Goal: Information Seeking & Learning: Learn about a topic

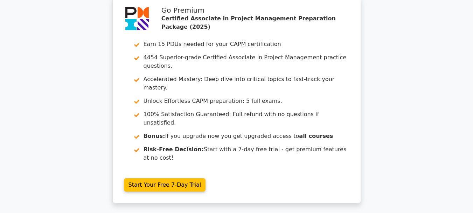
scroll to position [1306, 0]
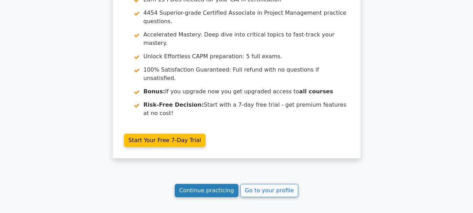
click at [212, 184] on link "Continue practicing" at bounding box center [207, 190] width 64 height 13
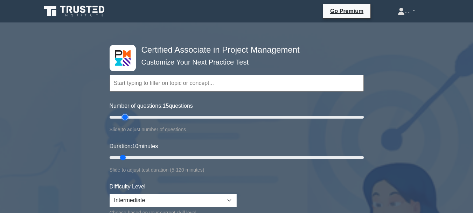
type input "15"
click at [126, 116] on input "Number of questions: 15 questions" at bounding box center [237, 117] width 254 height 8
click at [126, 156] on input "Duration: 10 minutes" at bounding box center [237, 157] width 254 height 8
type input "15"
click at [129, 156] on input "Duration: 15 minutes" at bounding box center [237, 157] width 254 height 8
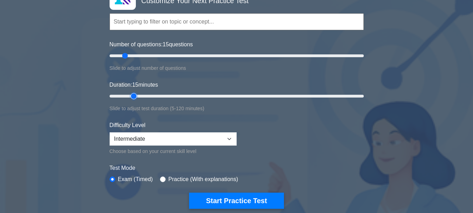
scroll to position [64, 0]
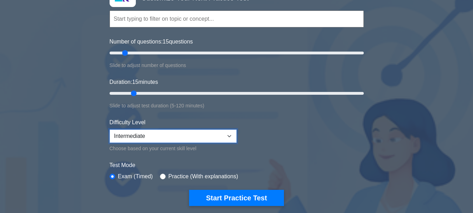
click at [159, 136] on select "Beginner Intermediate Expert" at bounding box center [173, 135] width 127 height 13
select select "expert"
click at [110, 129] on select "Beginner Intermediate Expert" at bounding box center [173, 135] width 127 height 13
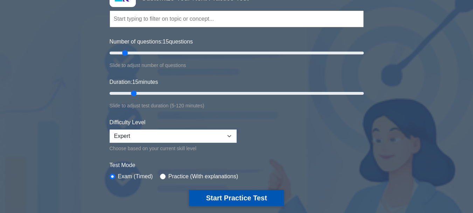
click at [206, 191] on button "Start Practice Test" at bounding box center [236, 198] width 95 height 16
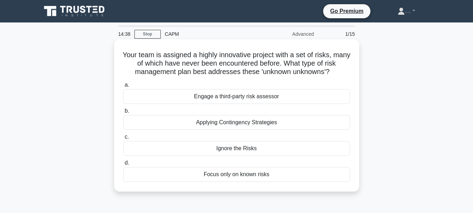
click at [229, 125] on div "Applying Contingency Strategies" at bounding box center [236, 122] width 227 height 15
click at [123, 113] on input "b. Applying Contingency Strategies" at bounding box center [123, 111] width 0 height 5
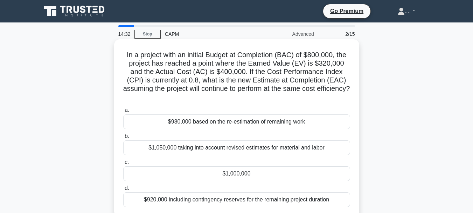
click at [235, 99] on h5 "In a project with an initial Budget at Completion (BAC) of $800,000, the projec…" at bounding box center [237, 75] width 228 height 51
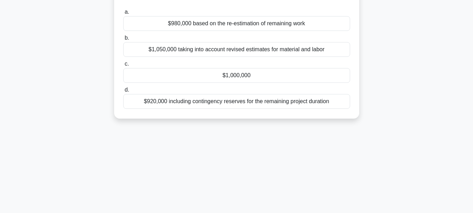
click at [227, 72] on div "$1,000,000" at bounding box center [236, 75] width 227 height 15
click at [123, 66] on input "c. $1,000,000" at bounding box center [123, 64] width 0 height 5
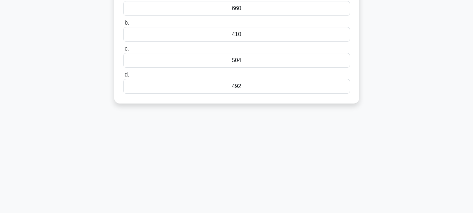
scroll to position [0, 0]
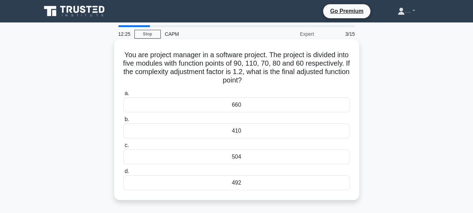
click at [199, 181] on div "492" at bounding box center [236, 182] width 227 height 15
click at [123, 173] on input "d. 492" at bounding box center [123, 171] width 0 height 5
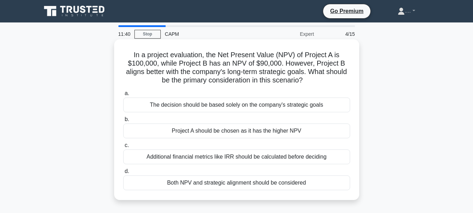
click at [237, 182] on div "Both NPV and strategic alignment should be considered" at bounding box center [236, 182] width 227 height 15
click at [123, 173] on input "d. Both NPV and strategic alignment should be considered" at bounding box center [123, 171] width 0 height 5
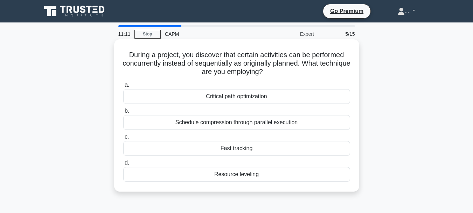
click at [230, 97] on div "Critical path optimization" at bounding box center [236, 96] width 227 height 15
click at [123, 87] on input "a. Critical path optimization" at bounding box center [123, 85] width 0 height 5
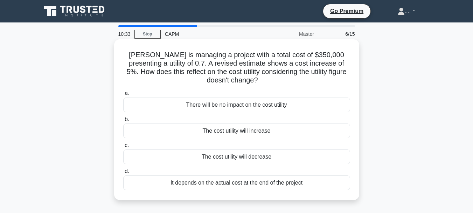
click at [212, 132] on div "The cost utility will increase" at bounding box center [236, 130] width 227 height 15
click at [123, 122] on input "b. The cost utility will increase" at bounding box center [123, 119] width 0 height 5
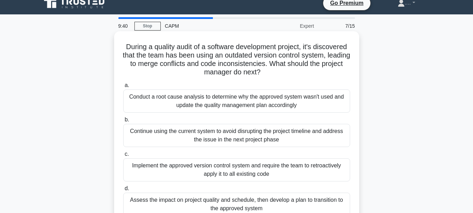
scroll to position [19, 0]
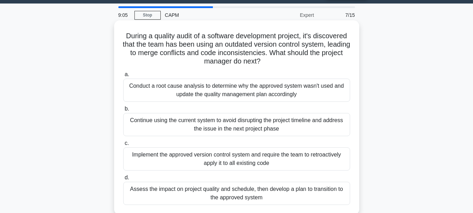
click at [212, 161] on div "Implement the approved version control system and require the team to retroacti…" at bounding box center [236, 158] width 227 height 23
click at [123, 145] on input "c. Implement the approved version control system and require the team to retroa…" at bounding box center [123, 143] width 0 height 5
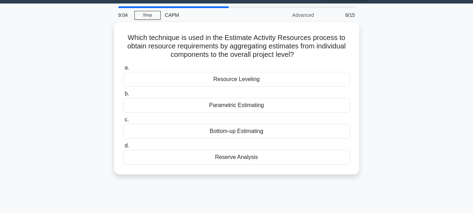
scroll to position [0, 0]
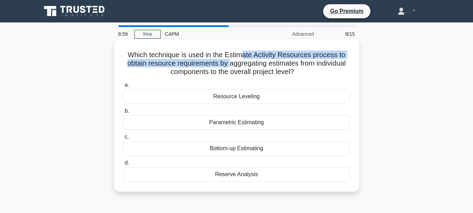
drag, startPoint x: 230, startPoint y: 66, endPoint x: 242, endPoint y: 49, distance: 20.0
click at [242, 49] on div "Which technique is used in the Estimate Activity Resources process to obtain re…" at bounding box center [237, 115] width 240 height 146
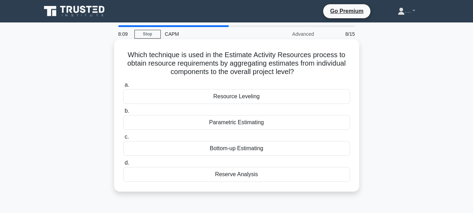
click at [270, 129] on div "Parametric Estimating" at bounding box center [236, 122] width 227 height 15
click at [123, 113] on input "b. Parametric Estimating" at bounding box center [123, 111] width 0 height 5
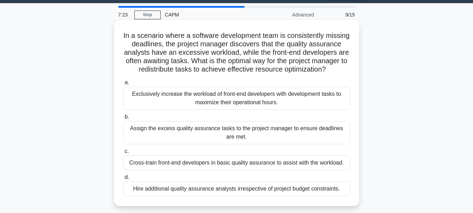
scroll to position [22, 0]
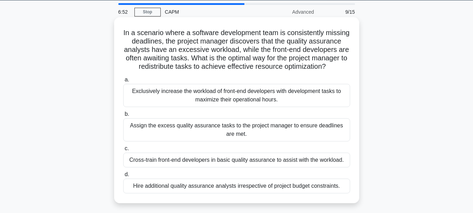
click at [254, 167] on div "Cross-train front-end developers in basic quality assurance to assist with the …" at bounding box center [236, 159] width 227 height 15
click at [123, 151] on input "c. Cross-train front-end developers in basic quality assurance to assist with t…" at bounding box center [123, 148] width 0 height 5
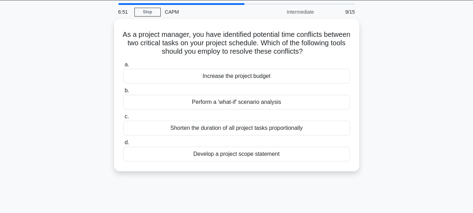
scroll to position [0, 0]
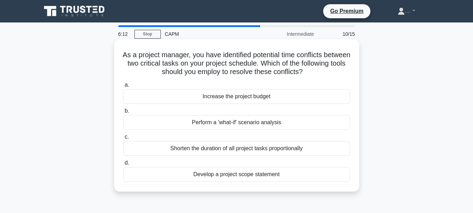
click at [261, 122] on div "Perform a 'what-if' scenario analysis" at bounding box center [236, 122] width 227 height 15
click at [123, 113] on input "b. Perform a 'what-if' scenario analysis" at bounding box center [123, 111] width 0 height 5
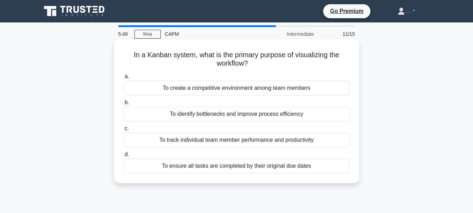
click at [228, 116] on div "To identify bottlenecks and improve process efficiency" at bounding box center [236, 113] width 227 height 15
click at [123, 105] on input "b. To identify bottlenecks and improve process efficiency" at bounding box center [123, 102] width 0 height 5
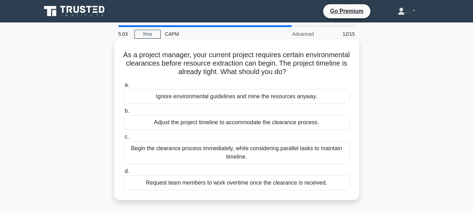
click at [261, 124] on div "Adjust the project timeline to accommodate the clearance process." at bounding box center [236, 122] width 227 height 15
click at [123, 113] on input "b. Adjust the project timeline to accommodate the clearance process." at bounding box center [123, 111] width 0 height 5
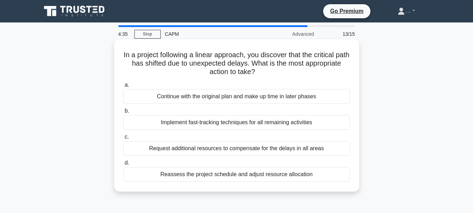
click at [241, 178] on div "Reassess the project schedule and adjust resource allocation" at bounding box center [236, 174] width 227 height 15
click at [123, 165] on input "d. Reassess the project schedule and adjust resource allocation" at bounding box center [123, 162] width 0 height 5
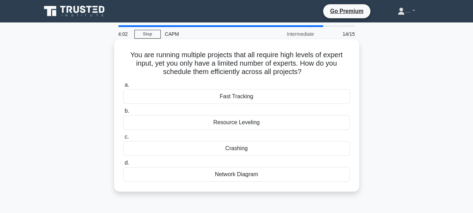
click at [225, 125] on div "Resource Leveling" at bounding box center [236, 122] width 227 height 15
click at [123, 113] on input "b. Resource Leveling" at bounding box center [123, 111] width 0 height 5
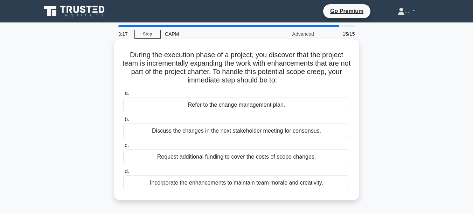
click at [234, 130] on div "Discuss the changes in the next stakeholder meeting for consensus." at bounding box center [236, 130] width 227 height 15
click at [123, 122] on input "b. Discuss the changes in the next stakeholder meeting for consensus." at bounding box center [123, 119] width 0 height 5
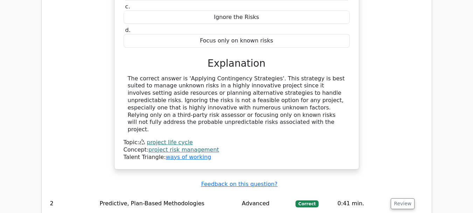
scroll to position [813, 0]
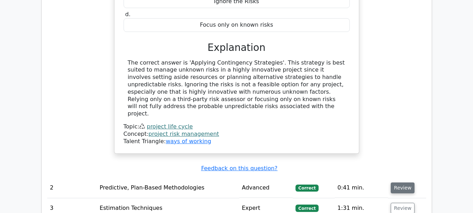
click at [404, 182] on button "Review" at bounding box center [403, 187] width 24 height 11
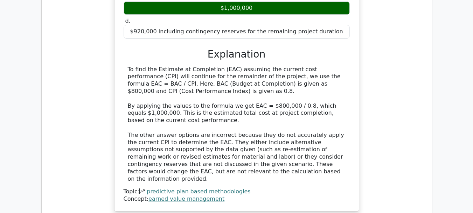
scroll to position [1144, 0]
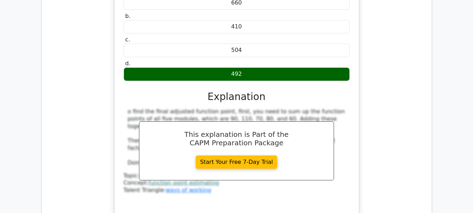
scroll to position [1460, 0]
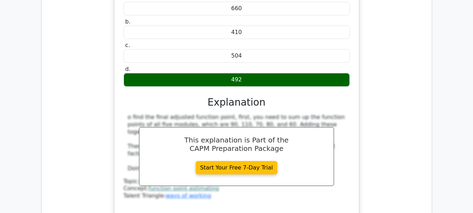
scroll to position [1194, 0]
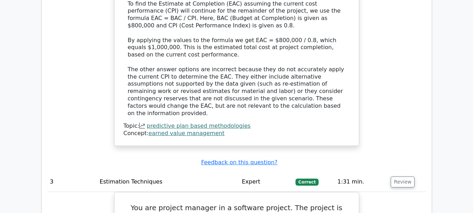
drag, startPoint x: 475, startPoint y: 97, endPoint x: 272, endPoint y: 84, distance: 203.9
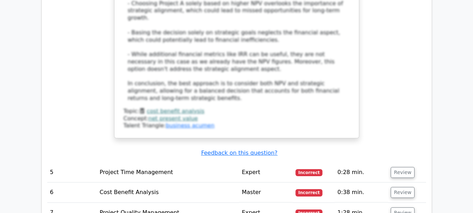
scroll to position [2077, 0]
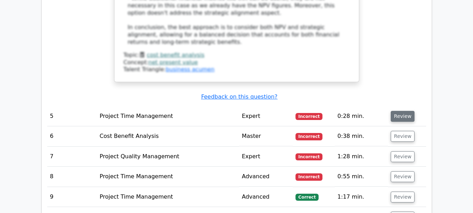
click at [403, 111] on button "Review" at bounding box center [403, 116] width 24 height 11
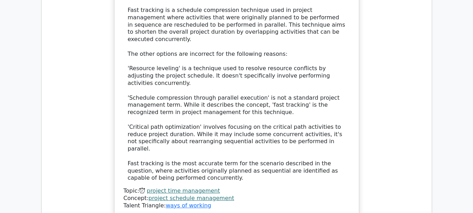
scroll to position [2385, 0]
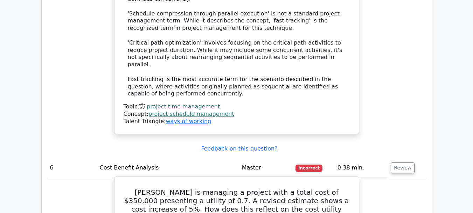
scroll to position [2497, 0]
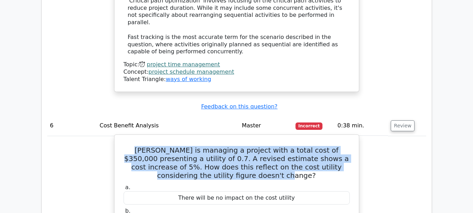
drag, startPoint x: 137, startPoint y: 39, endPoint x: 279, endPoint y: 63, distance: 144.2
click at [279, 146] on h5 "Samantha is managing a project with a total cost of $350,000 presenting a utili…" at bounding box center [237, 163] width 228 height 34
copy h5 "Samantha is managing a project with a total cost of $350,000 presenting a utili…"
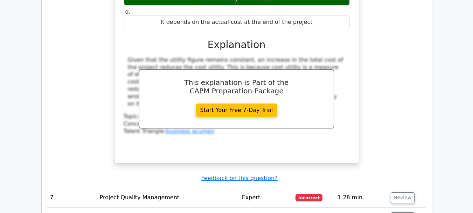
scroll to position [2748, 0]
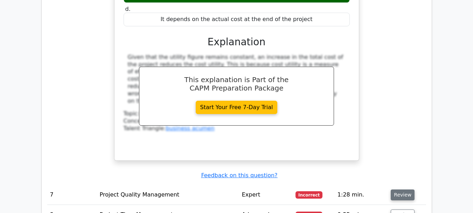
click at [397, 189] on button "Review" at bounding box center [403, 194] width 24 height 11
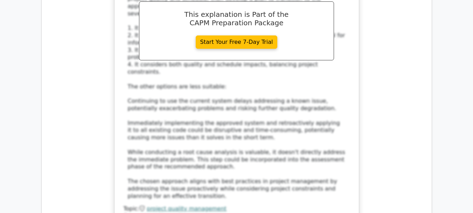
scroll to position [3202, 0]
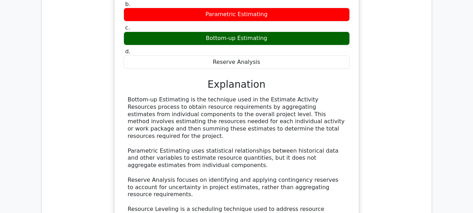
scroll to position [3523, 0]
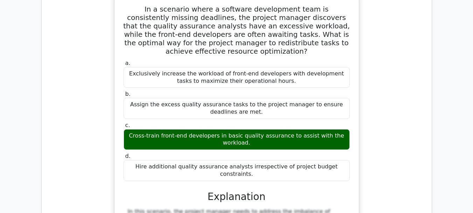
scroll to position [3967, 0]
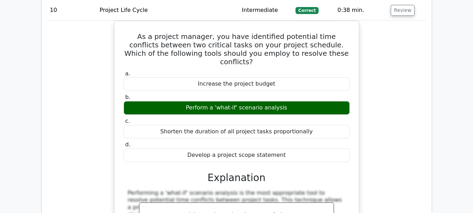
scroll to position [4234, 0]
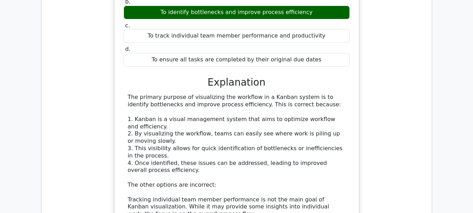
scroll to position [4670, 0]
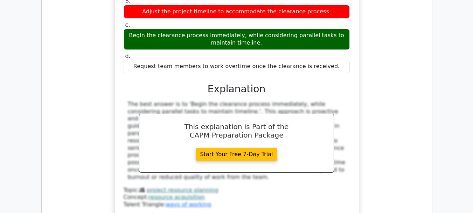
scroll to position [4997, 0]
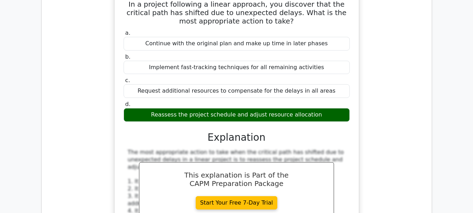
scroll to position [5343, 0]
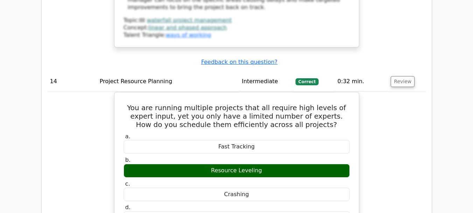
scroll to position [5673, 0]
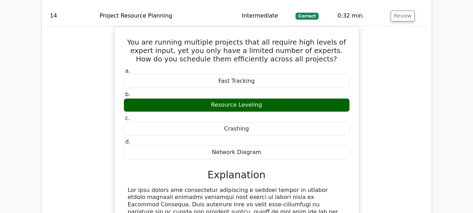
scroll to position [5736, 0]
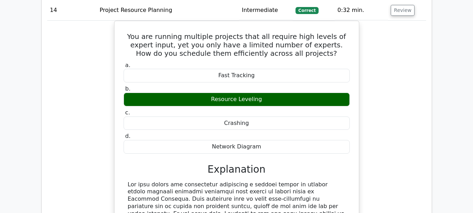
drag, startPoint x: 300, startPoint y: 153, endPoint x: 328, endPoint y: 154, distance: 28.0
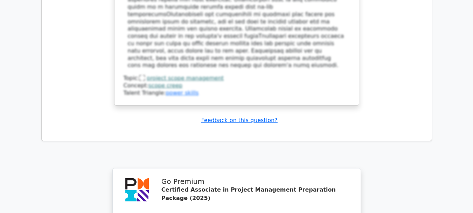
scroll to position [6348, 0]
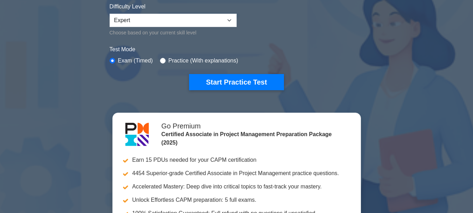
scroll to position [193, 0]
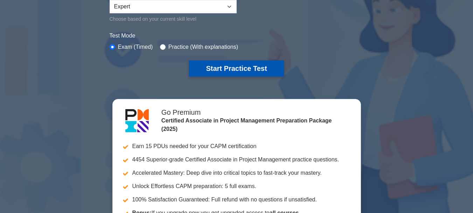
click at [224, 71] on button "Start Practice Test" at bounding box center [236, 68] width 95 height 16
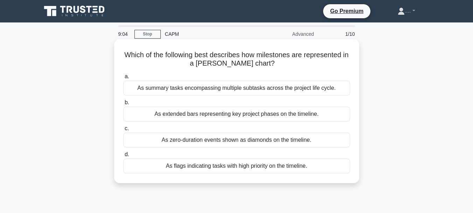
click at [204, 113] on div "As extended bars representing key project phases on the timeline." at bounding box center [236, 113] width 227 height 15
click at [123, 105] on input "b. As extended bars representing key project phases on the timeline." at bounding box center [123, 102] width 0 height 5
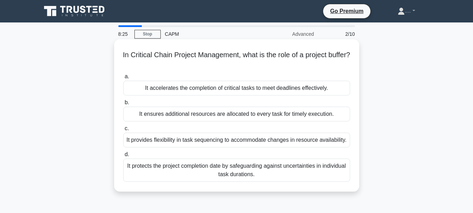
click at [239, 175] on div "It protects the project completion date by safeguarding against uncertainties i…" at bounding box center [236, 169] width 227 height 23
click at [123, 157] on input "d. It protects the project completion date by safeguarding against uncertaintie…" at bounding box center [123, 154] width 0 height 5
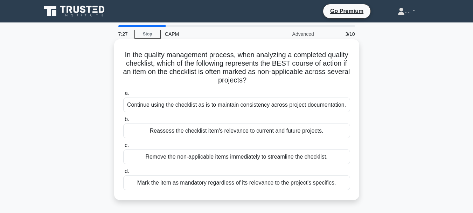
click at [233, 132] on div "Reassess the checklist item's relevance to current and future projects." at bounding box center [236, 130] width 227 height 15
click at [123, 122] on input "b. Reassess the checklist item's relevance to current and future projects." at bounding box center [123, 119] width 0 height 5
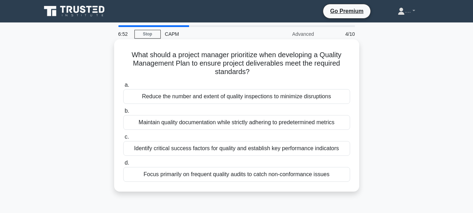
click at [204, 148] on div "Identify critical success factors for quality and establish key performance ind…" at bounding box center [236, 148] width 227 height 15
click at [123, 139] on input "c. Identify critical success factors for quality and establish key performance …" at bounding box center [123, 137] width 0 height 5
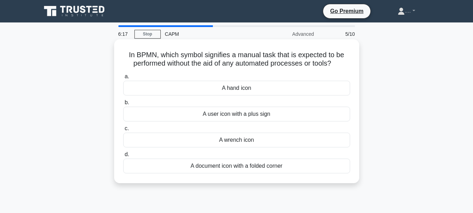
click at [250, 91] on div "A hand icon" at bounding box center [236, 88] width 227 height 15
click at [123, 79] on input "a. A hand icon" at bounding box center [123, 76] width 0 height 5
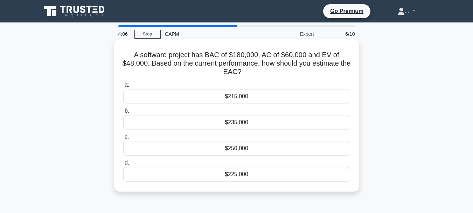
click at [260, 174] on div "$225,000" at bounding box center [236, 174] width 227 height 15
click at [123, 165] on input "d. $225,000" at bounding box center [123, 162] width 0 height 5
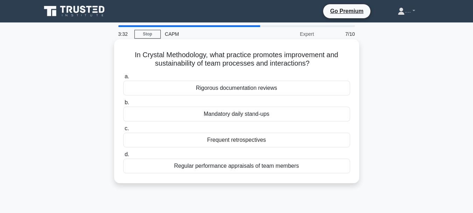
click at [224, 143] on div "Frequent retrospectives" at bounding box center [236, 139] width 227 height 15
click at [123, 131] on input "c. Frequent retrospectives" at bounding box center [123, 128] width 0 height 5
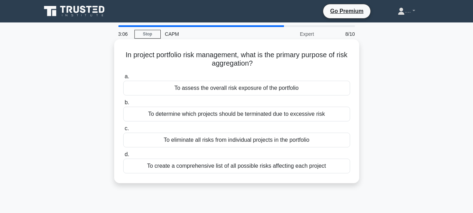
click at [199, 164] on div "To create a comprehensive list of all possible risks affecting each project" at bounding box center [236, 165] width 227 height 15
click at [123, 157] on input "d. To create a comprehensive list of all possible risks affecting each project" at bounding box center [123, 154] width 0 height 5
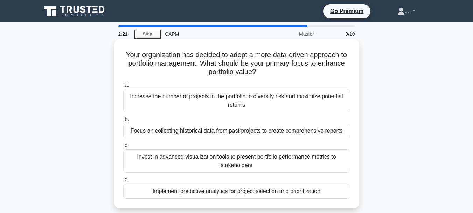
click at [221, 154] on div "Invest in advanced visualization tools to present portfolio performance metrics…" at bounding box center [236, 160] width 227 height 23
click at [123, 147] on input "c. Invest in advanced visualization tools to present portfolio performance metr…" at bounding box center [123, 145] width 0 height 5
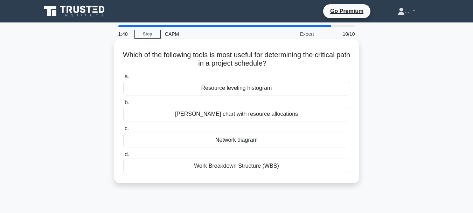
click at [227, 140] on div "Network diagram" at bounding box center [236, 139] width 227 height 15
click at [123, 131] on input "c. Network diagram" at bounding box center [123, 128] width 0 height 5
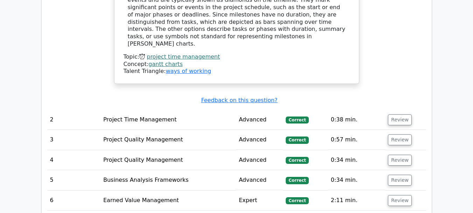
scroll to position [810, 0]
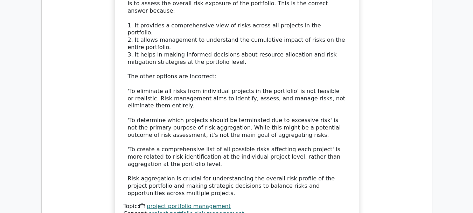
scroll to position [1219, 0]
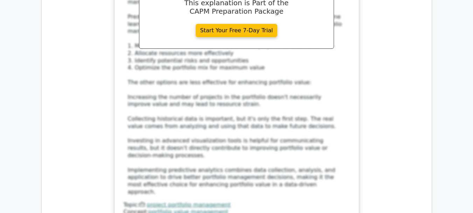
scroll to position [1701, 0]
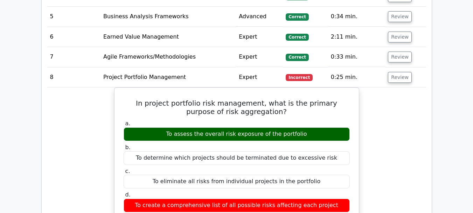
scroll to position [891, 0]
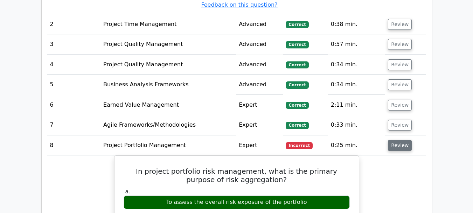
click at [400, 140] on button "Review" at bounding box center [400, 145] width 24 height 11
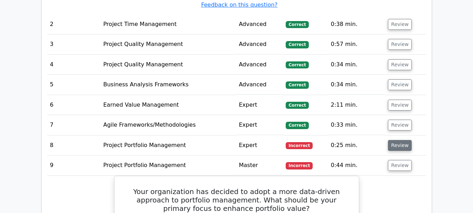
click at [400, 140] on button "Review" at bounding box center [400, 145] width 24 height 11
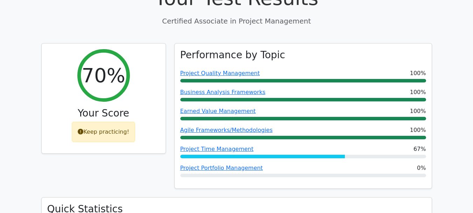
scroll to position [265, 0]
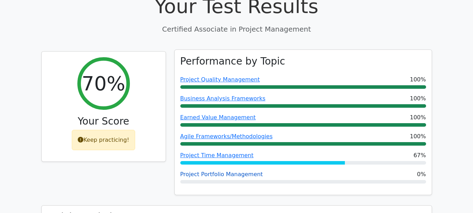
click at [243, 171] on link "Project Portfolio Management" at bounding box center [221, 174] width 83 height 7
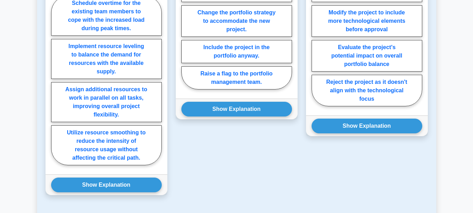
scroll to position [505, 0]
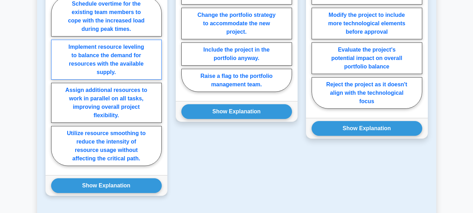
click at [125, 58] on label "Implement resource leveling to balance the demand for resources with the availa…" at bounding box center [106, 60] width 111 height 40
click at [56, 81] on input "Implement resource leveling to balance the demand for resources with the availa…" at bounding box center [53, 83] width 5 height 5
radio input "true"
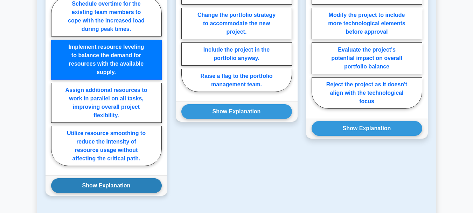
click at [100, 186] on button "Show Explanation" at bounding box center [106, 185] width 111 height 15
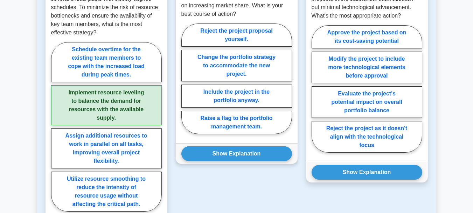
scroll to position [467, 0]
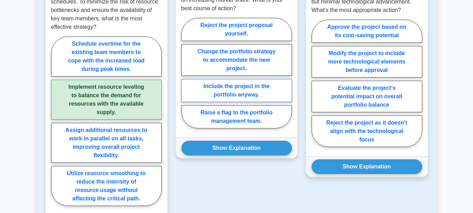
click at [274, 87] on label "Include the project in the portfolio anyway." at bounding box center [236, 90] width 111 height 23
click at [186, 77] on input "Include the project in the portfolio anyway." at bounding box center [183, 75] width 5 height 5
radio input "true"
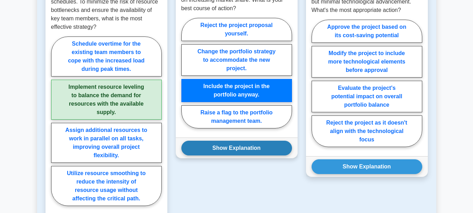
click at [249, 147] on button "Show Explanation" at bounding box center [236, 147] width 111 height 15
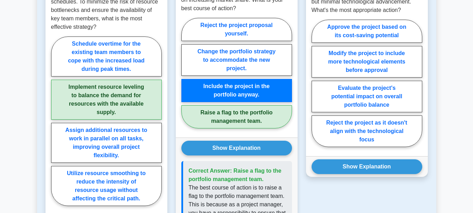
click at [250, 115] on label "Raise a flag to the portfolio management team." at bounding box center [236, 116] width 111 height 23
click at [186, 77] on input "Raise a flag to the portfolio management team." at bounding box center [183, 75] width 5 height 5
radio input "true"
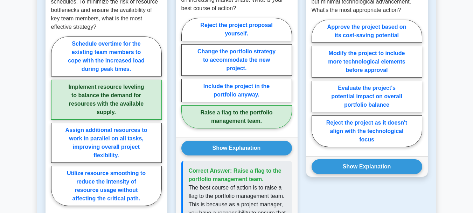
click at [250, 115] on label "Raise a flag to the portfolio management team." at bounding box center [236, 116] width 111 height 23
click at [186, 77] on input "Raise a flag to the portfolio management team." at bounding box center [183, 75] width 5 height 5
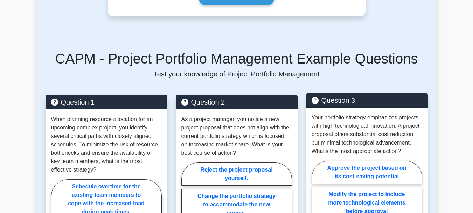
scroll to position [347, 0]
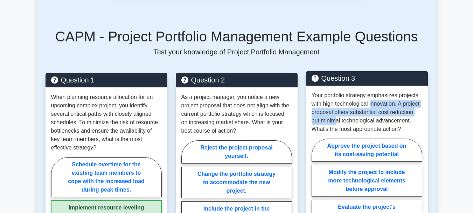
drag, startPoint x: 373, startPoint y: 103, endPoint x: 339, endPoint y: 123, distance: 39.9
click at [339, 123] on p "Your portfolio strategy emphasizes projects with high technological innovation.…" at bounding box center [367, 112] width 111 height 42
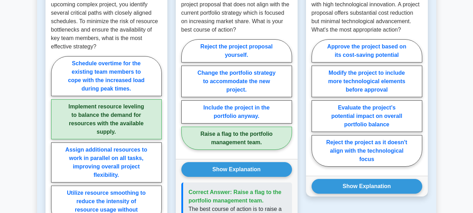
scroll to position [453, 0]
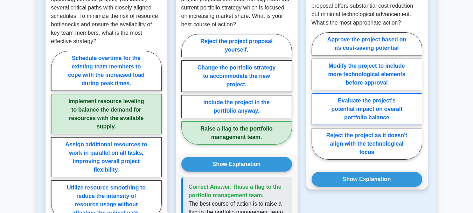
click at [384, 106] on label "Evaluate the project's potential impact on overall portfolio balance" at bounding box center [367, 109] width 111 height 32
click at [316, 100] on input "Evaluate the project's potential impact on overall portfolio balance" at bounding box center [314, 98] width 5 height 5
radio input "true"
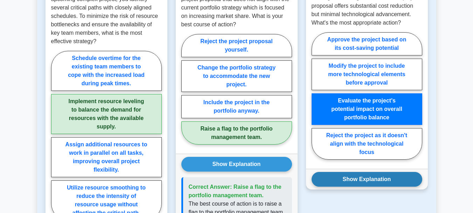
click at [360, 179] on button "Show Explanation" at bounding box center [367, 179] width 111 height 15
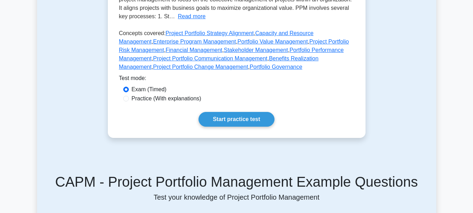
scroll to position [199, 0]
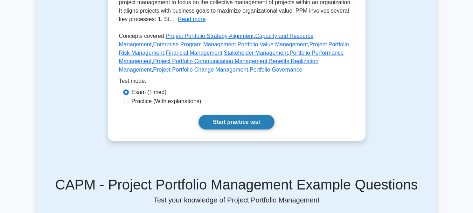
click at [250, 121] on link "Start practice test" at bounding box center [237, 122] width 76 height 15
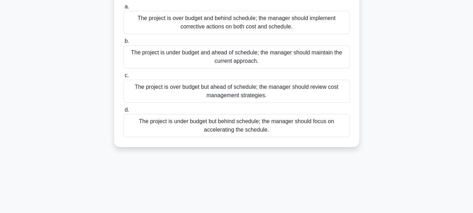
scroll to position [84, 0]
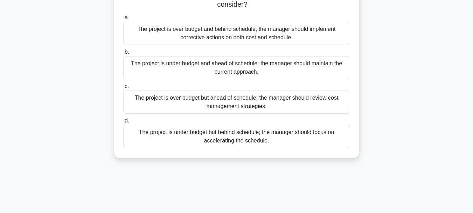
click at [161, 70] on div "The project is under budget and ahead of schedule; the manager should maintain …" at bounding box center [236, 67] width 227 height 23
click at [123, 54] on input "b. The project is under budget and ahead of schedule; the manager should mainta…" at bounding box center [123, 52] width 0 height 5
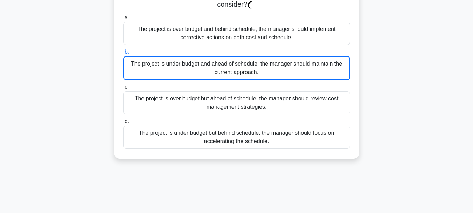
scroll to position [0, 0]
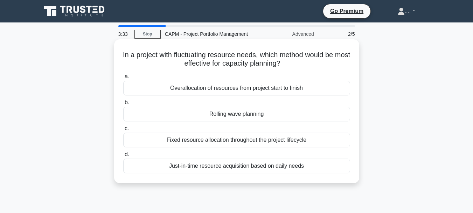
click at [178, 170] on div "Just-in-time resource acquisition based on daily needs" at bounding box center [236, 165] width 227 height 15
click at [123, 157] on input "d. Just-in-time resource acquisition based on daily needs" at bounding box center [123, 154] width 0 height 5
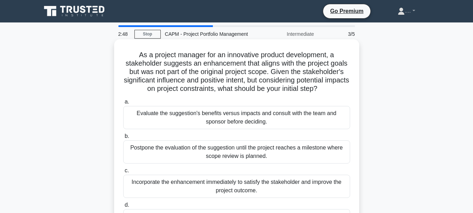
click at [200, 121] on div "Evaluate the suggestion's benefits versus impacts and consult with the team and…" at bounding box center [236, 117] width 227 height 23
click at [123, 104] on input "a. Evaluate the suggestion's benefits versus impacts and consult with the team …" at bounding box center [123, 101] width 0 height 5
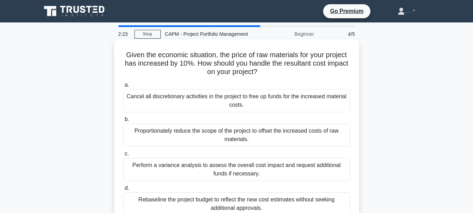
click at [215, 169] on div "Perform a variance analysis to assess the overall cost impact and request addit…" at bounding box center [236, 169] width 227 height 23
click at [123, 156] on input "c. Perform a variance analysis to assess the overall cost impact and request ad…" at bounding box center [123, 153] width 0 height 5
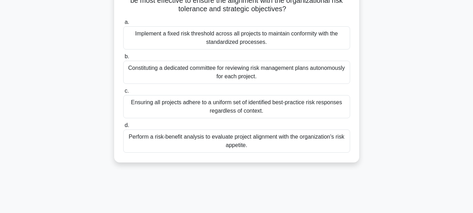
scroll to position [71, 0]
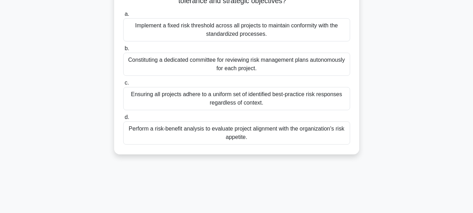
click at [188, 134] on div "Perform a risk-benefit analysis to evaluate project alignment with the organiza…" at bounding box center [236, 132] width 227 height 23
click at [123, 119] on input "d. Perform a risk-benefit analysis to evaluate project alignment with the organ…" at bounding box center [123, 117] width 0 height 5
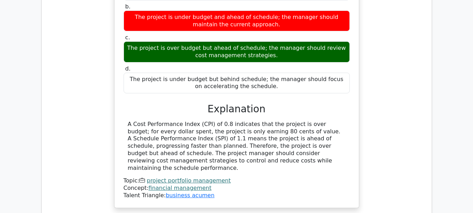
scroll to position [746, 0]
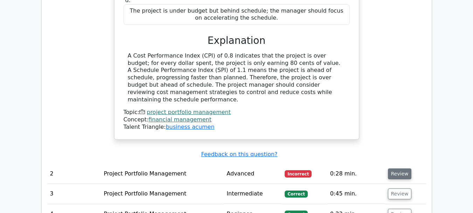
click at [400, 168] on button "Review" at bounding box center [400, 173] width 24 height 11
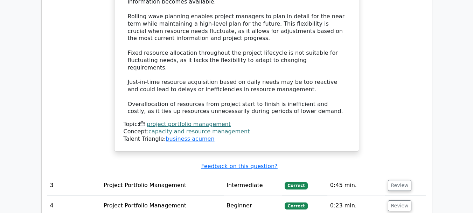
scroll to position [1217, 0]
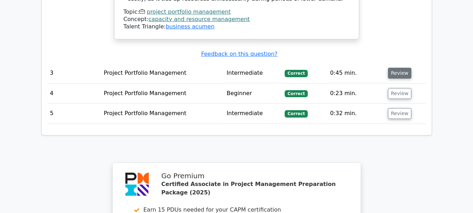
click at [407, 68] on button "Review" at bounding box center [400, 73] width 24 height 11
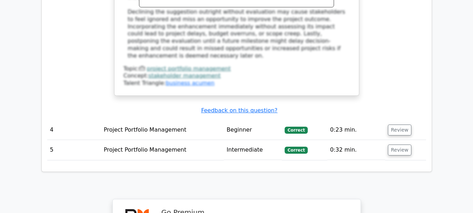
scroll to position [1585, 0]
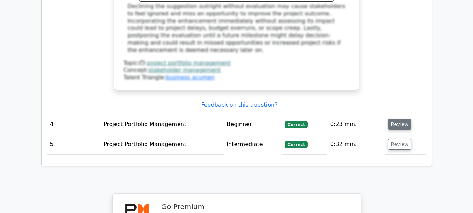
click at [395, 119] on button "Review" at bounding box center [400, 124] width 24 height 11
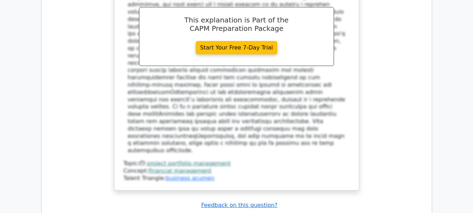
scroll to position [1920, 0]
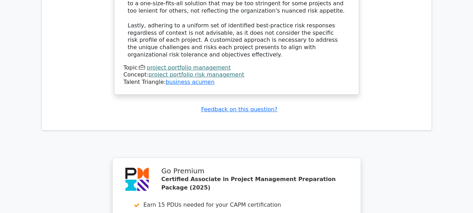
scroll to position [2566, 0]
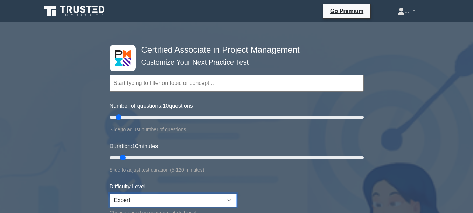
click at [187, 193] on select "Beginner Intermediate Expert" at bounding box center [173, 199] width 127 height 13
select select "intermediate"
click at [110, 193] on select "Beginner Intermediate Expert" at bounding box center [173, 199] width 127 height 13
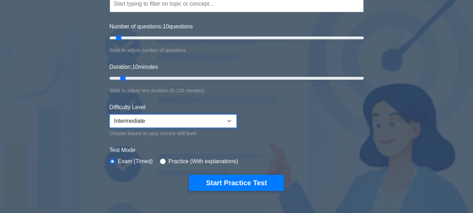
scroll to position [87, 0]
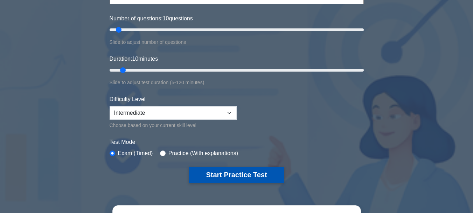
click at [213, 167] on button "Start Practice Test" at bounding box center [236, 174] width 95 height 16
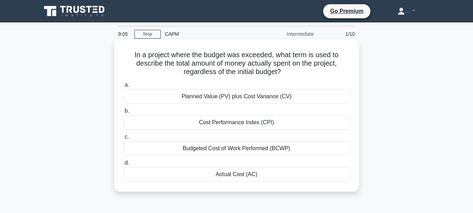
click at [241, 97] on div "Planned Value (PV) plus Cost Variance (CV)" at bounding box center [236, 96] width 227 height 15
click at [123, 87] on input "a. Planned Value (PV) plus Cost Variance (CV)" at bounding box center [123, 85] width 0 height 5
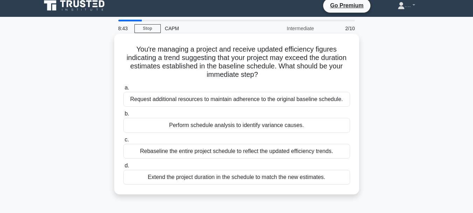
scroll to position [8, 0]
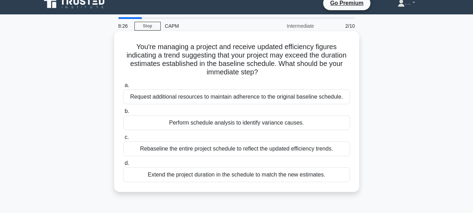
click at [223, 96] on div "Request additional resources to maintain adherence to the original baseline sch…" at bounding box center [236, 96] width 227 height 15
click at [123, 88] on input "a. Request additional resources to maintain adherence to the original baseline …" at bounding box center [123, 85] width 0 height 5
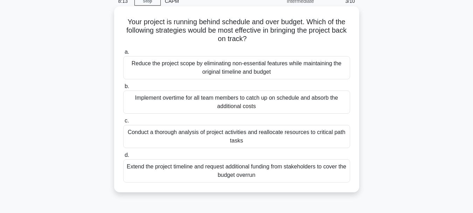
scroll to position [35, 0]
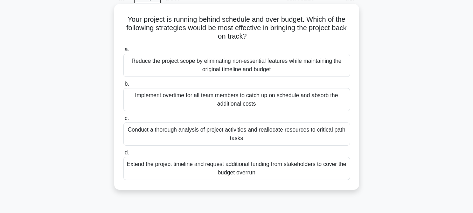
click at [196, 131] on div "Conduct a thorough analysis of project activities and reallocate resources to c…" at bounding box center [236, 133] width 227 height 23
click at [123, 121] on input "c. Conduct a thorough analysis of project activities and reallocate resources t…" at bounding box center [123, 118] width 0 height 5
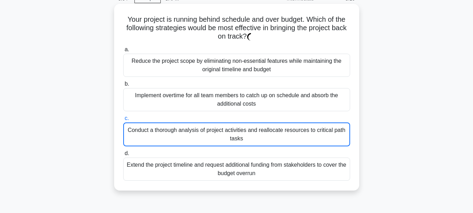
scroll to position [0, 0]
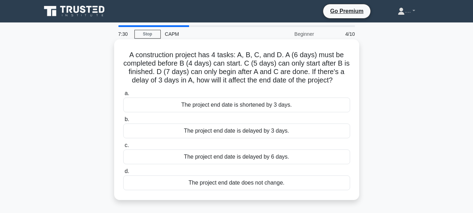
click at [219, 130] on div "The project end date is delayed by 3 days." at bounding box center [236, 130] width 227 height 15
click at [123, 122] on input "b. The project end date is delayed by 3 days." at bounding box center [123, 119] width 0 height 5
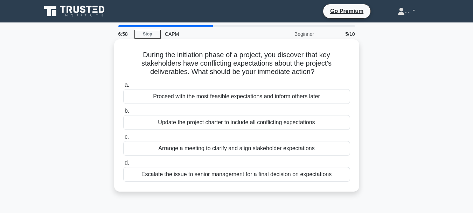
click at [205, 149] on div "Arrange a meeting to clarify and align stakeholder expectations" at bounding box center [236, 148] width 227 height 15
click at [123, 139] on input "c. Arrange a meeting to clarify and align stakeholder expectations" at bounding box center [123, 137] width 0 height 5
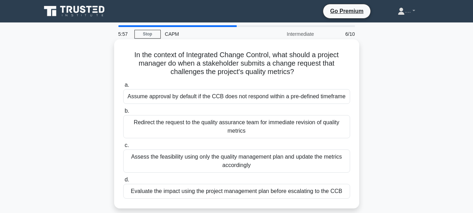
click at [184, 192] on div "Evaluate the impact using the project management plan before escalating to the …" at bounding box center [236, 191] width 227 height 15
click at [123, 182] on input "d. Evaluate the impact using the project management plan before escalating to t…" at bounding box center [123, 179] width 0 height 5
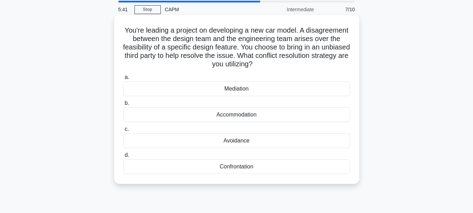
scroll to position [30, 0]
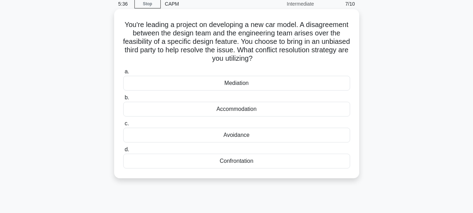
click at [249, 84] on div "Mediation" at bounding box center [236, 83] width 227 height 15
click at [123, 74] on input "a. Mediation" at bounding box center [123, 71] width 0 height 5
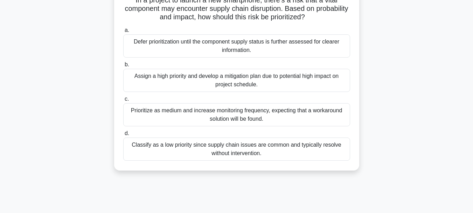
scroll to position [0, 0]
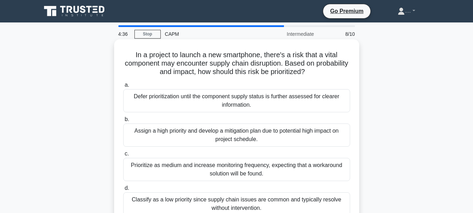
click at [215, 102] on div "Defer prioritization until the component supply status is further assessed for …" at bounding box center [236, 100] width 227 height 23
click at [123, 87] on input "a. Defer prioritization until the component supply status is further assessed f…" at bounding box center [123, 85] width 0 height 5
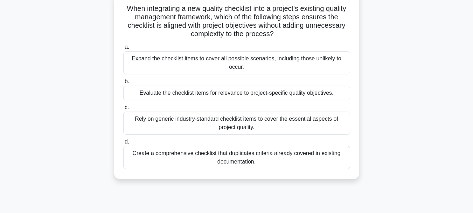
scroll to position [43, 0]
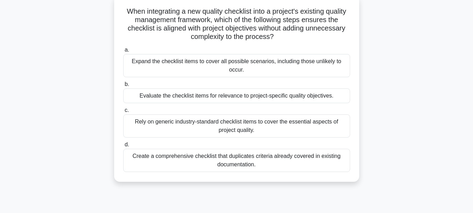
click at [153, 97] on div "Evaluate the checklist items for relevance to project-specific quality objectiv…" at bounding box center [236, 95] width 227 height 15
click at [123, 87] on input "b. Evaluate the checklist items for relevance to project-specific quality objec…" at bounding box center [123, 84] width 0 height 5
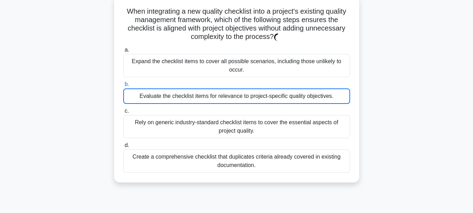
scroll to position [0, 0]
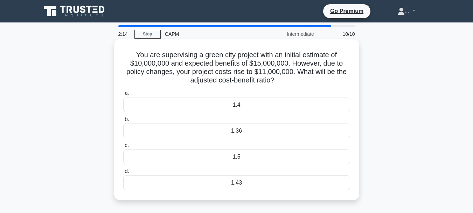
click at [216, 179] on div "1.43" at bounding box center [236, 182] width 227 height 15
click at [123, 173] on input "d. 1.43" at bounding box center [123, 171] width 0 height 5
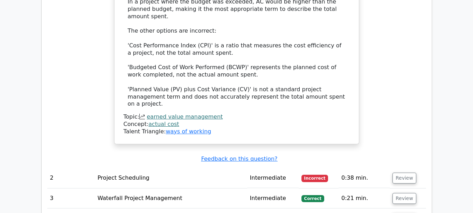
scroll to position [902, 0]
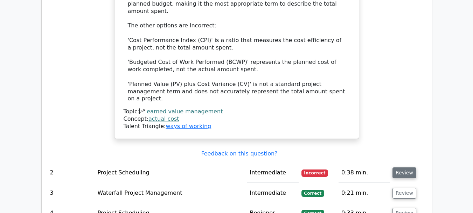
click at [398, 167] on button "Review" at bounding box center [405, 172] width 24 height 11
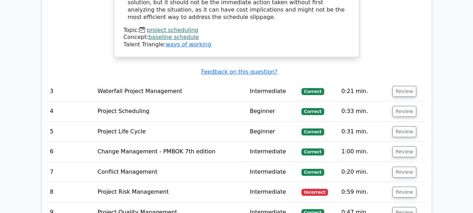
scroll to position [1344, 0]
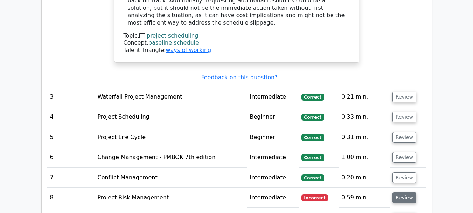
click at [393, 192] on button "Review" at bounding box center [405, 197] width 24 height 11
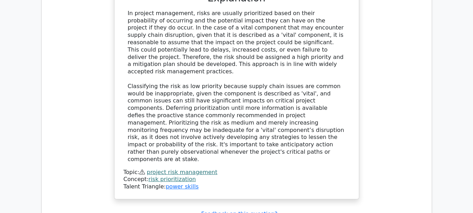
scroll to position [1747, 0]
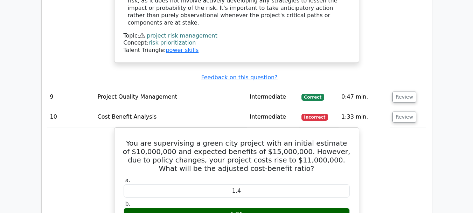
scroll to position [1843, 0]
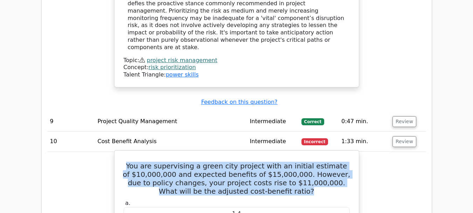
drag, startPoint x: 129, startPoint y: 56, endPoint x: 307, endPoint y: 82, distance: 179.5
click at [307, 161] on h5 "You are supervising a green city project with an initial estimate of $10,000,00…" at bounding box center [237, 178] width 228 height 34
copy h5 "You are supervising a green city project with an initial estimate of $10,000,00…"
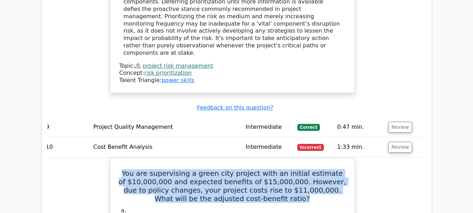
scroll to position [1835, 0]
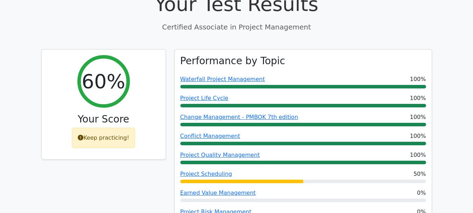
scroll to position [259, 0]
